Goal: Information Seeking & Learning: Learn about a topic

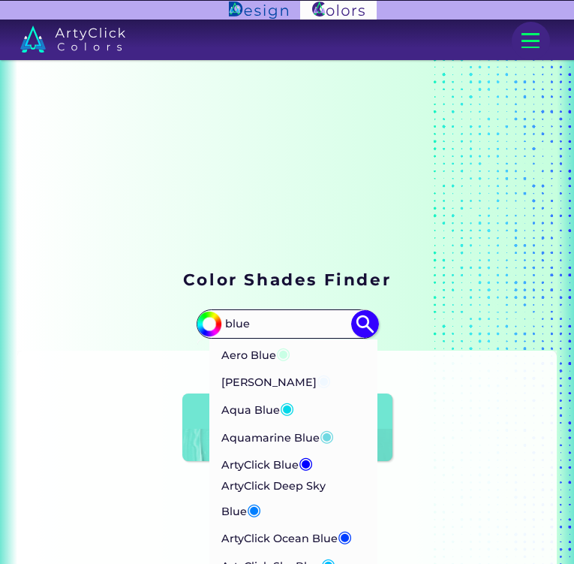
type input "blue"
type input "#000000"
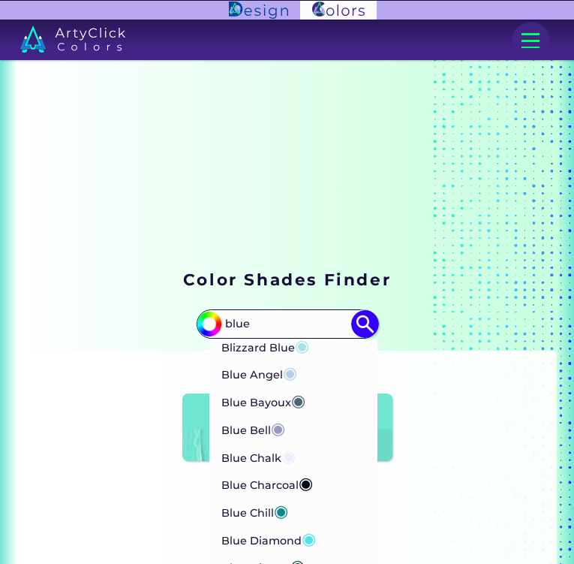
scroll to position [328, 0]
click at [264, 312] on input "blue" at bounding box center [287, 323] width 135 height 25
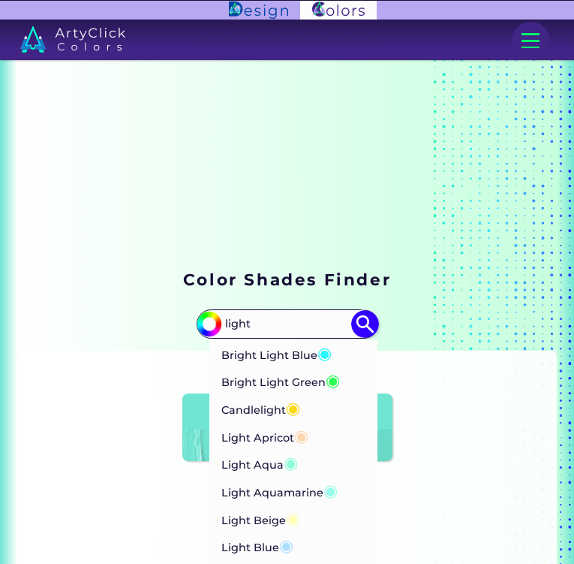
type input "light"
click at [260, 538] on p "Light Blue ◉" at bounding box center [257, 545] width 72 height 28
type input "#addfff"
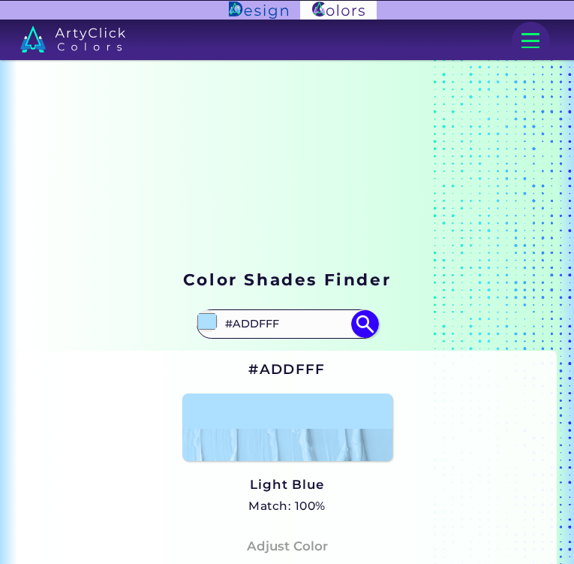
click at [298, 315] on input "#ADDFFF" at bounding box center [287, 323] width 135 height 25
type input "light gray blue"
type input "#000000"
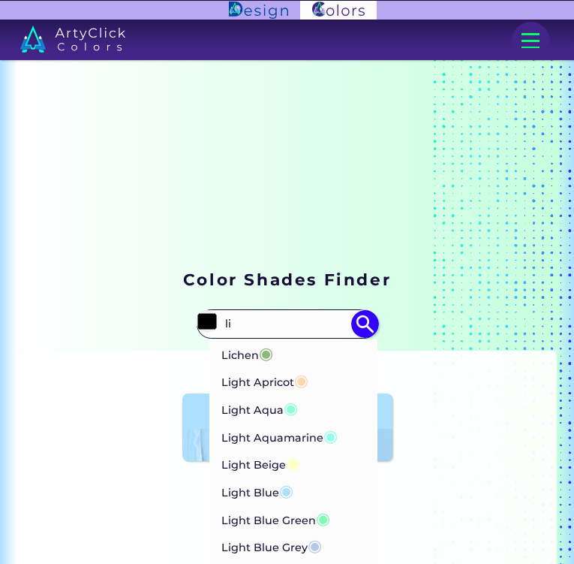
type input "l"
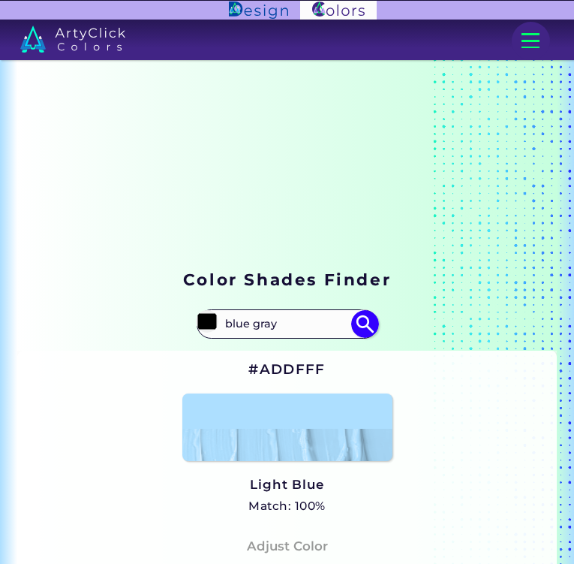
type input "blue gray"
click at [360, 324] on img at bounding box center [365, 324] width 28 height 28
type input "#000000"
click at [526, 44] on div at bounding box center [531, 41] width 38 height 38
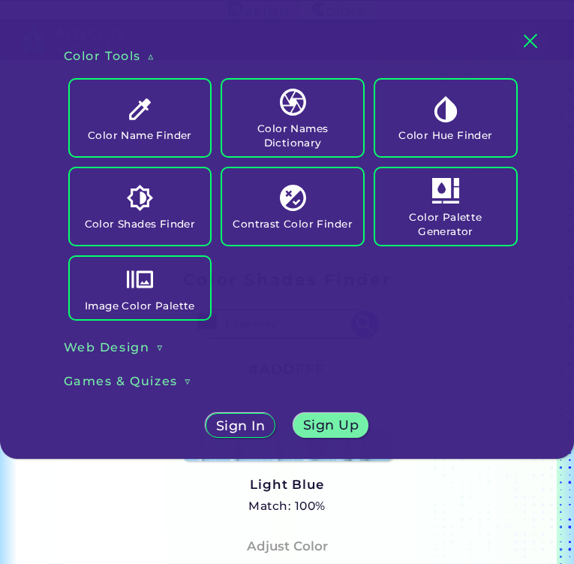
click at [428, 131] on h5 "Color Hue Finder" at bounding box center [446, 135] width 95 height 14
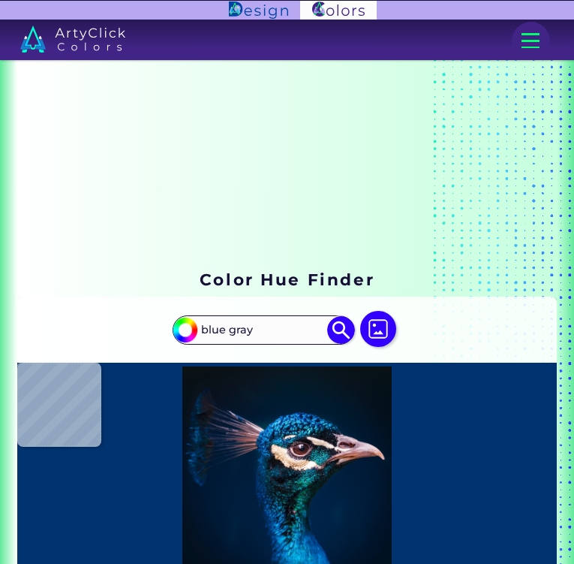
type input "blue gray"
